Goal: Information Seeking & Learning: Learn about a topic

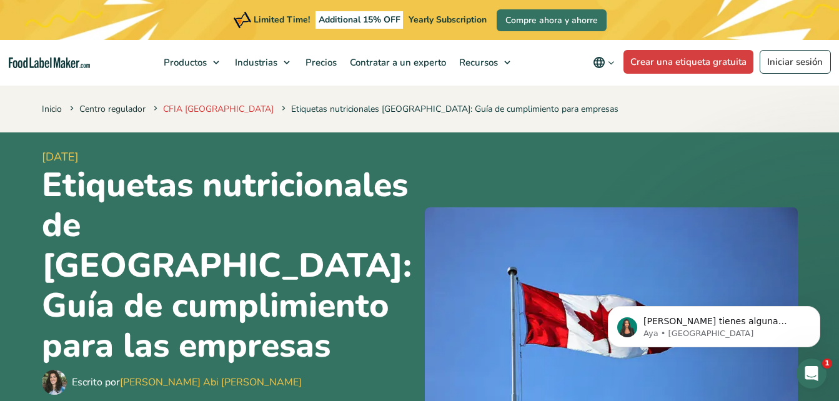
click at [184, 107] on link "CFIA [GEOGRAPHIC_DATA]" at bounding box center [218, 109] width 111 height 12
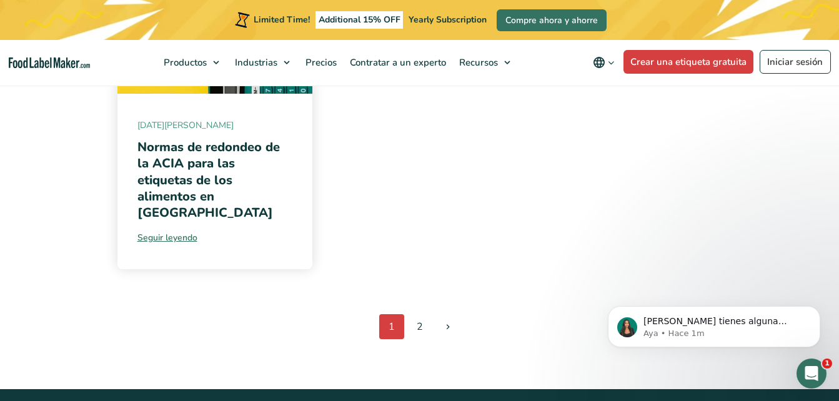
scroll to position [1551, 0]
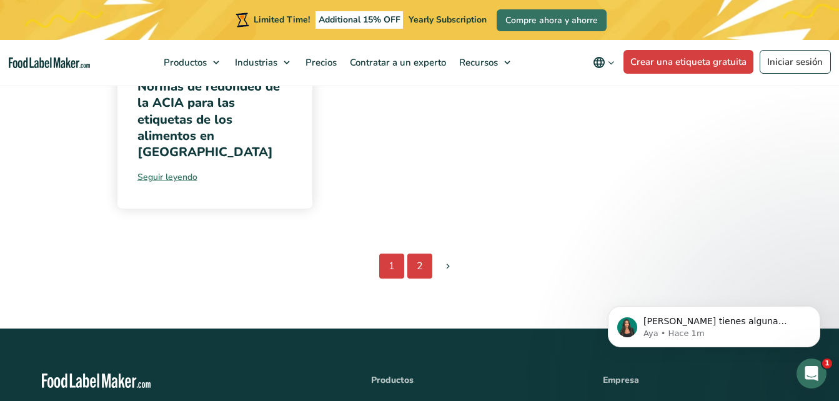
click at [421, 254] on link "2" at bounding box center [419, 266] width 25 height 25
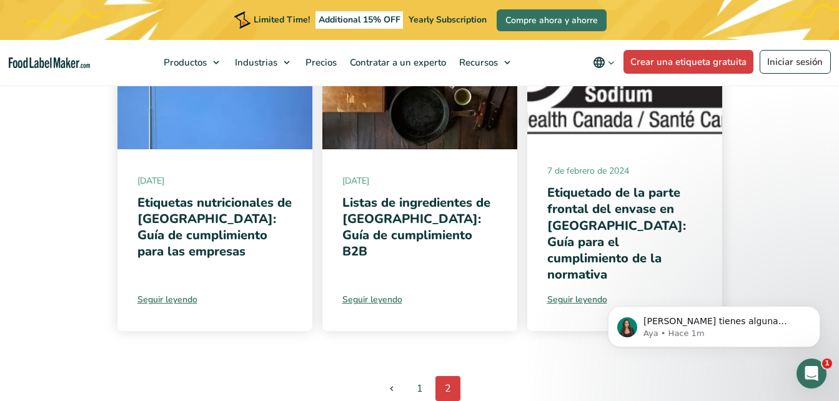
scroll to position [721, 0]
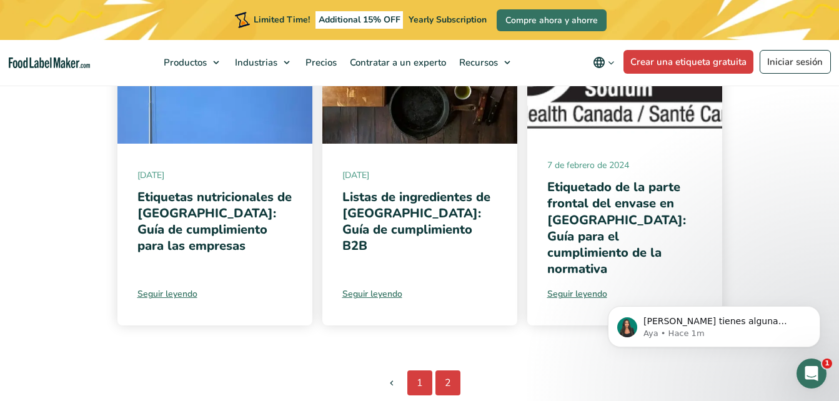
click at [421, 375] on link "1" at bounding box center [419, 383] width 25 height 25
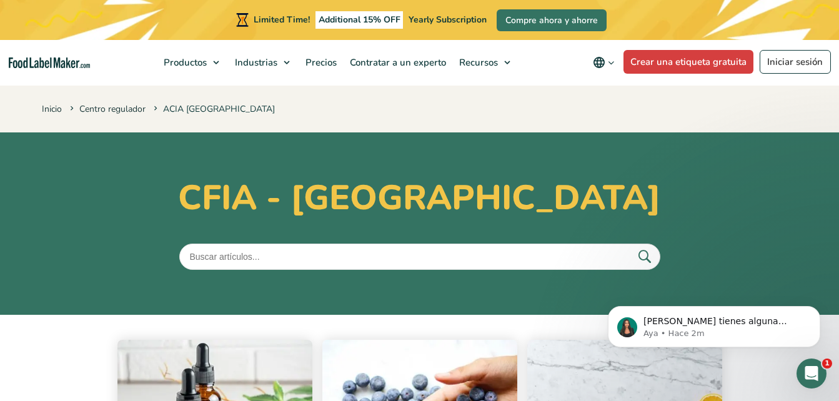
click at [241, 255] on input "text" at bounding box center [419, 257] width 481 height 26
type input "ETIQUETADO DE CARNE DE RES"
click at [642, 255] on icon "submit" at bounding box center [644, 256] width 19 height 19
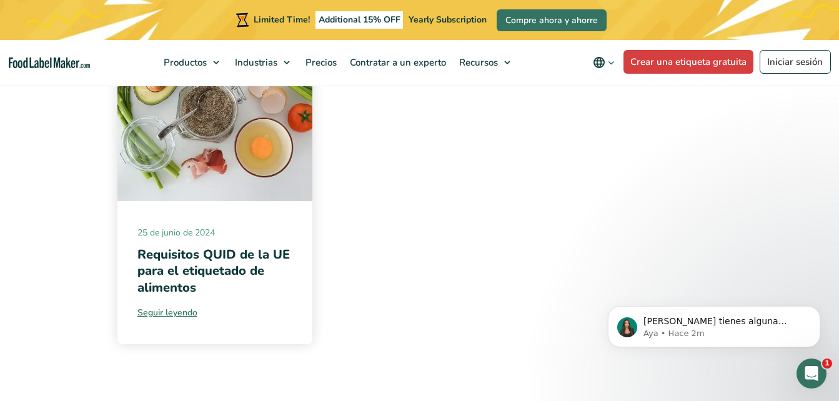
scroll to position [356, 0]
